Goal: Task Accomplishment & Management: Use online tool/utility

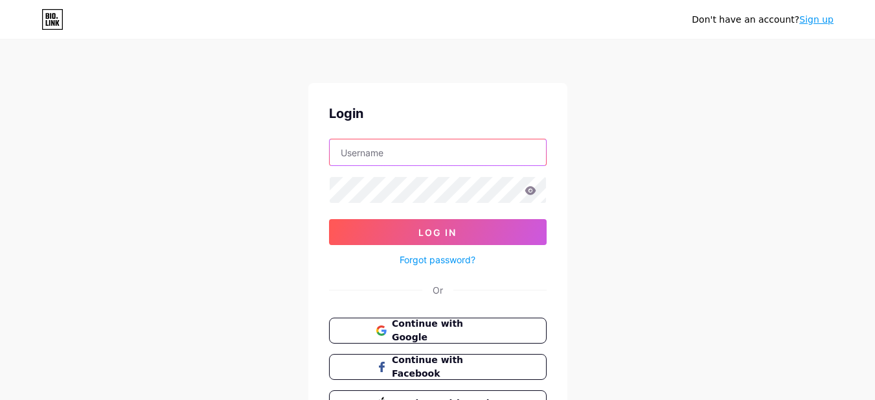
click at [384, 162] on input "text" at bounding box center [438, 152] width 216 height 26
paste input "rasoulilaw"
type input "rasoulilaw"
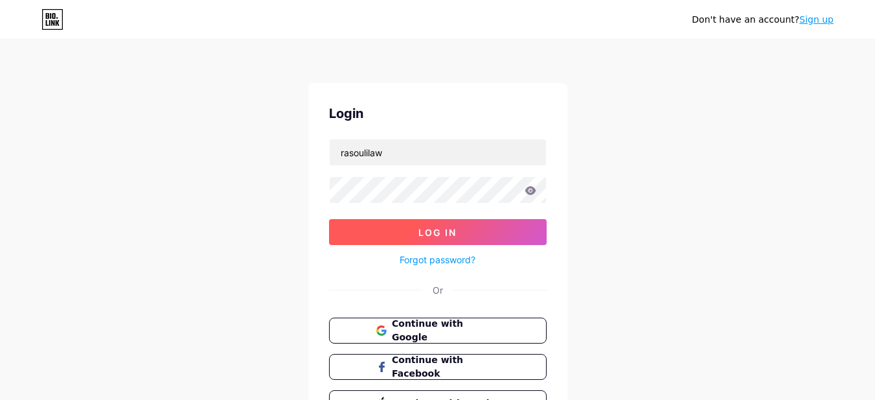
click at [436, 230] on span "Log In" at bounding box center [437, 232] width 38 height 11
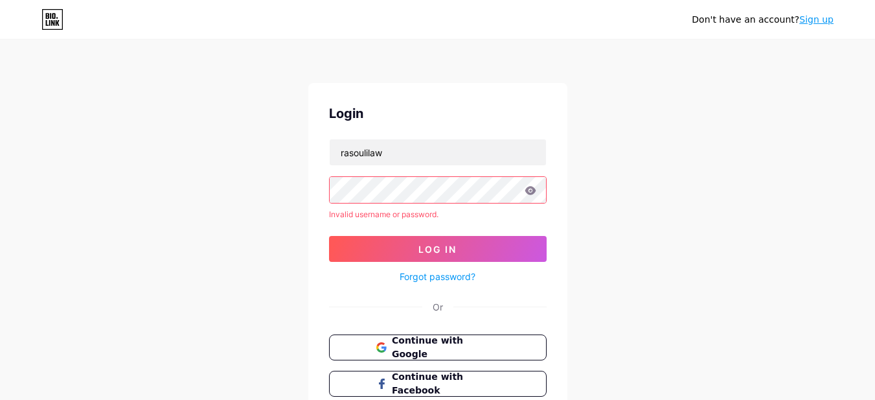
click at [301, 183] on div "Don't have an account? Sign up Login rasoulilaw Invalid username or password. L…" at bounding box center [437, 247] width 875 height 495
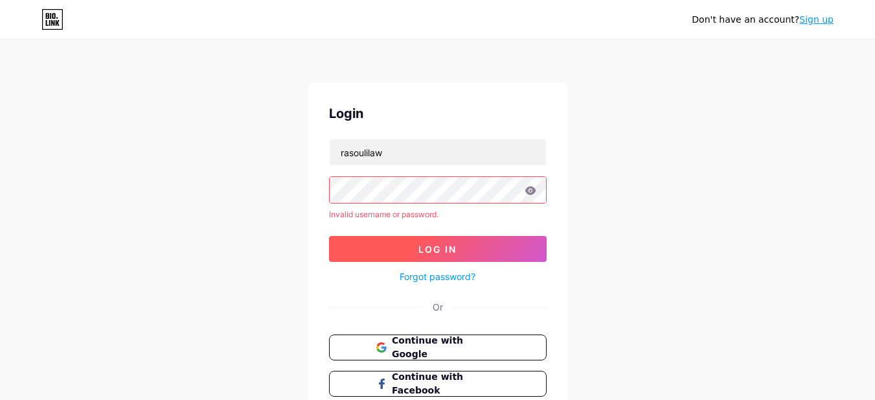
click at [388, 247] on button "Log In" at bounding box center [438, 249] width 218 height 26
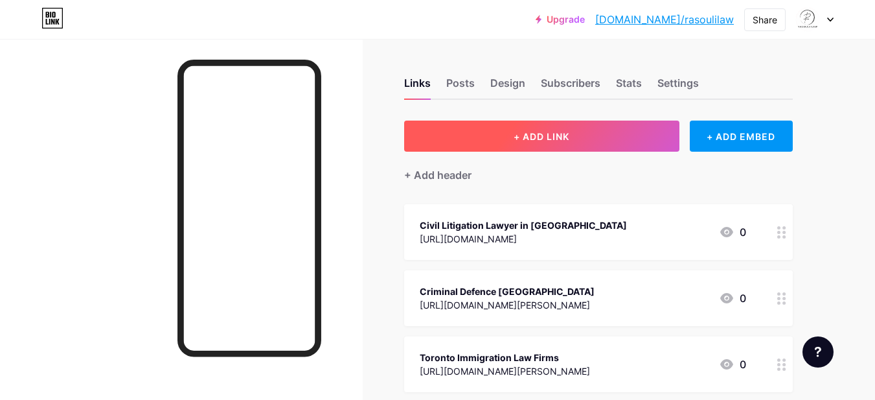
click at [556, 139] on span "+ ADD LINK" at bounding box center [542, 136] width 56 height 11
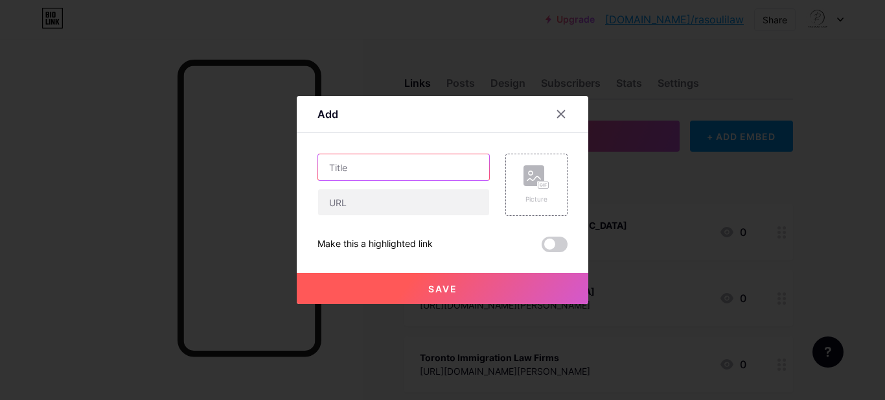
click at [368, 163] on input "text" at bounding box center [403, 167] width 171 height 26
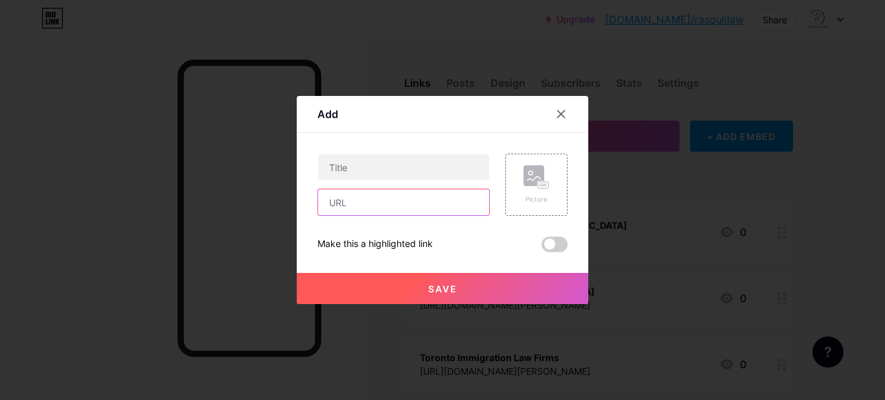
click at [359, 199] on input "text" at bounding box center [403, 202] width 171 height 26
paste input "[URL][DOMAIN_NAME][PERSON_NAME]"
type input "[URL][DOMAIN_NAME][PERSON_NAME]"
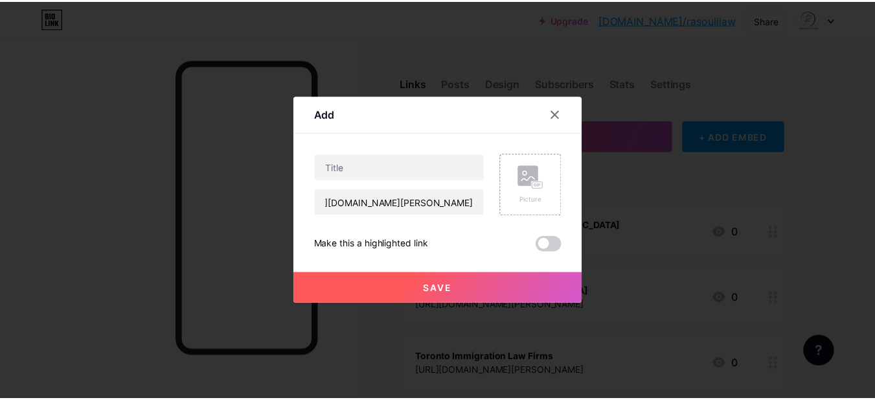
scroll to position [0, 0]
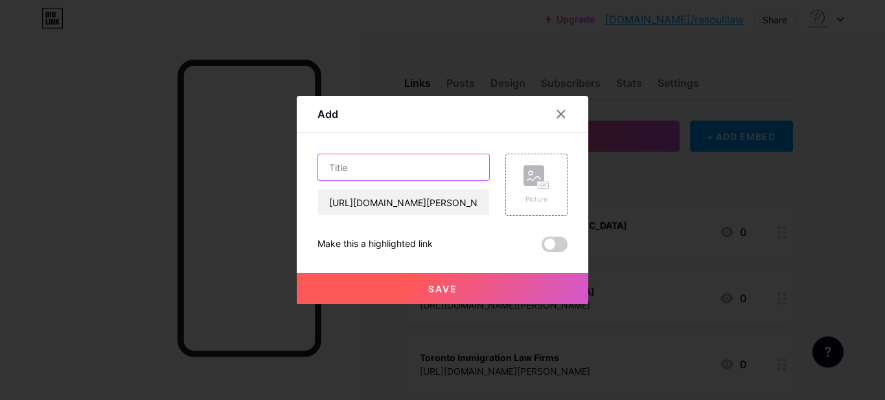
click at [394, 159] on input "text" at bounding box center [403, 167] width 171 height 26
paste input "Immigration Attorney Near Me"
type input "Immigration Attorney Near Me"
click at [413, 291] on button "Save" at bounding box center [442, 288] width 291 height 31
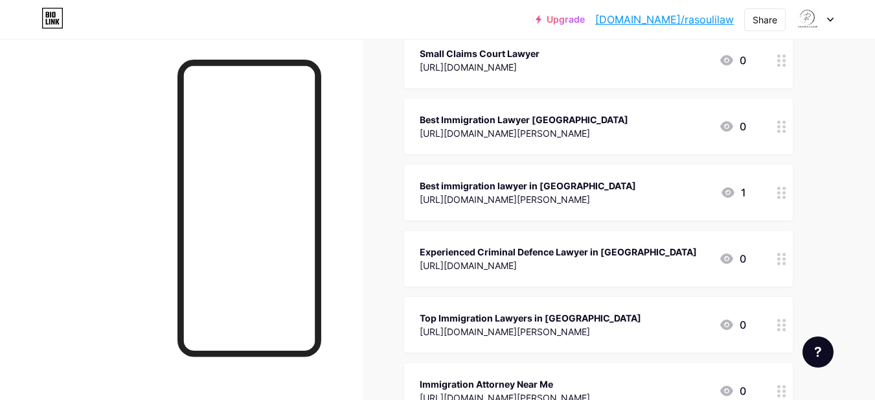
scroll to position [803, 0]
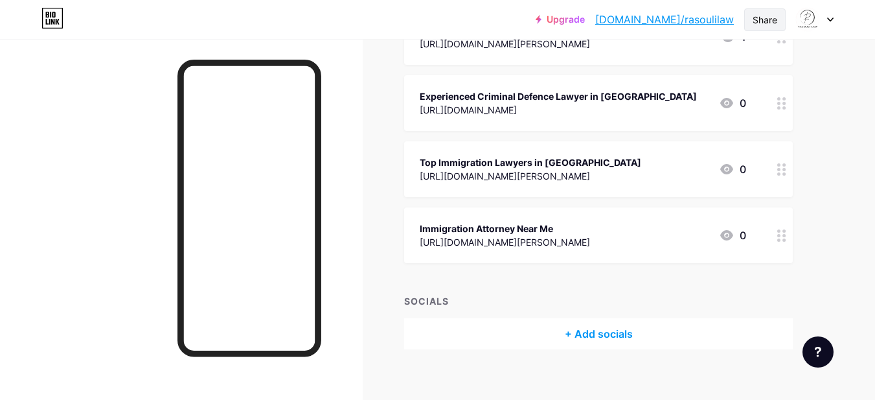
click at [767, 17] on div "Share" at bounding box center [765, 20] width 25 height 14
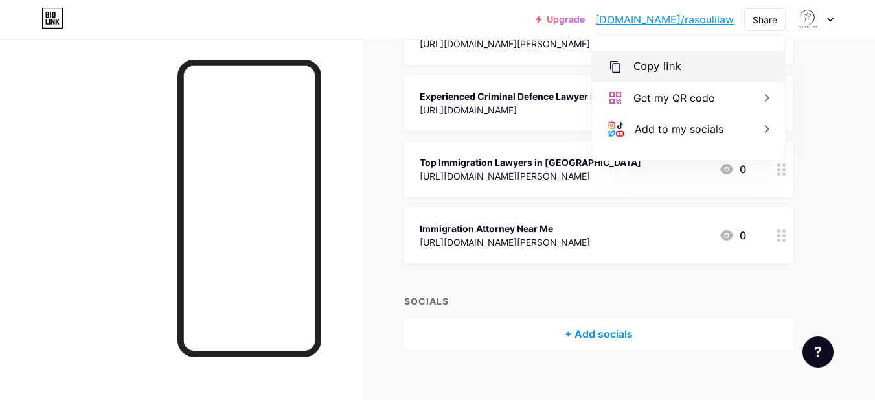
click at [699, 56] on div "Copy link" at bounding box center [688, 66] width 193 height 31
